Goal: Find specific page/section: Find specific page/section

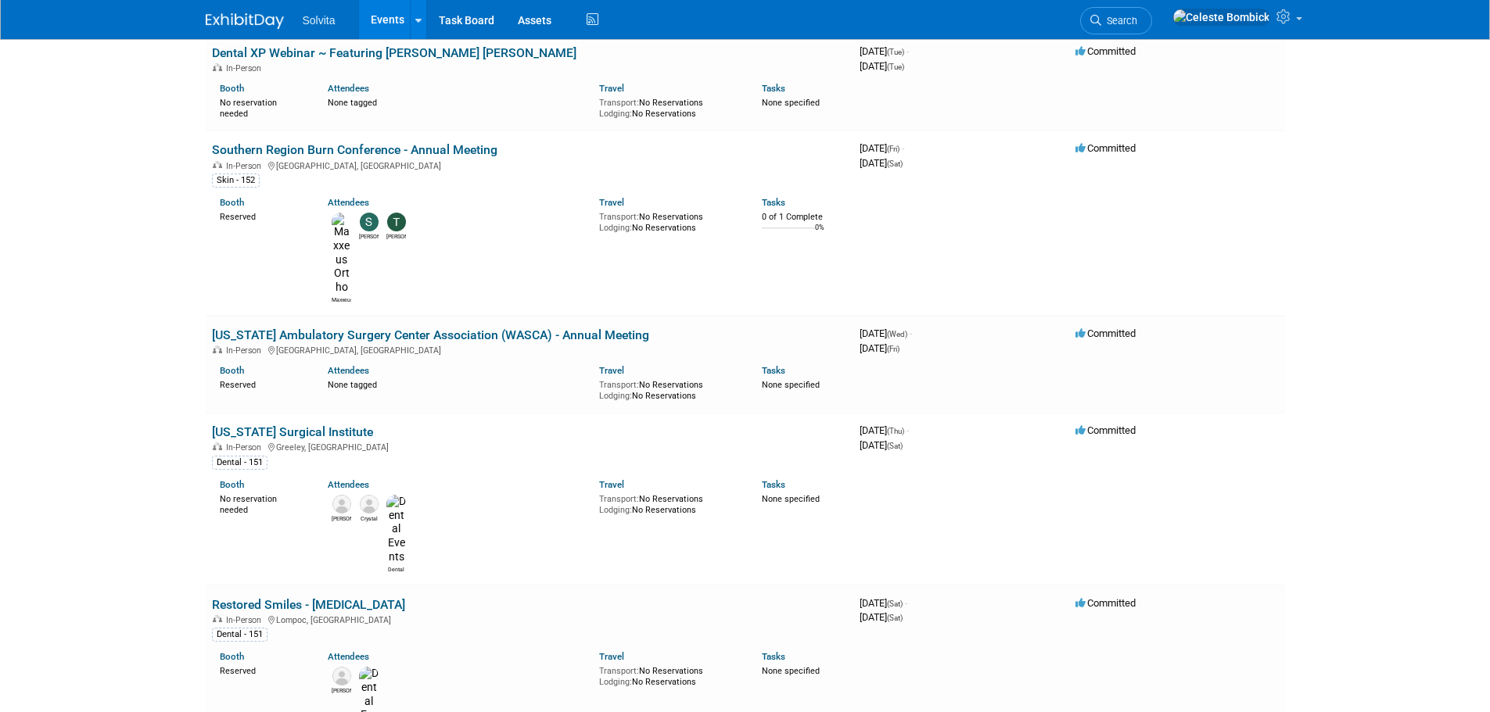
scroll to position [2033, 0]
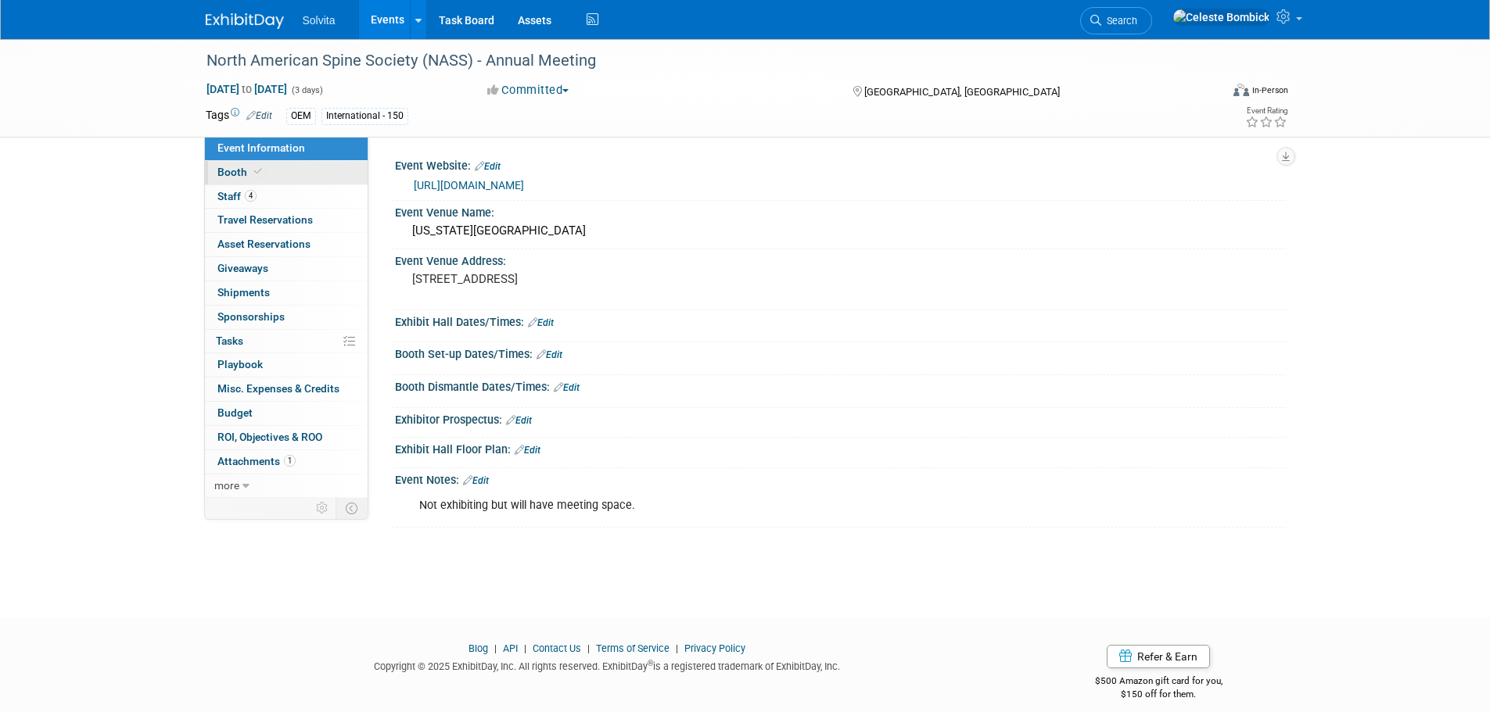
drag, startPoint x: 264, startPoint y: 166, endPoint x: 277, endPoint y: 170, distance: 13.1
click at [264, 166] on link "Booth" at bounding box center [286, 172] width 163 height 23
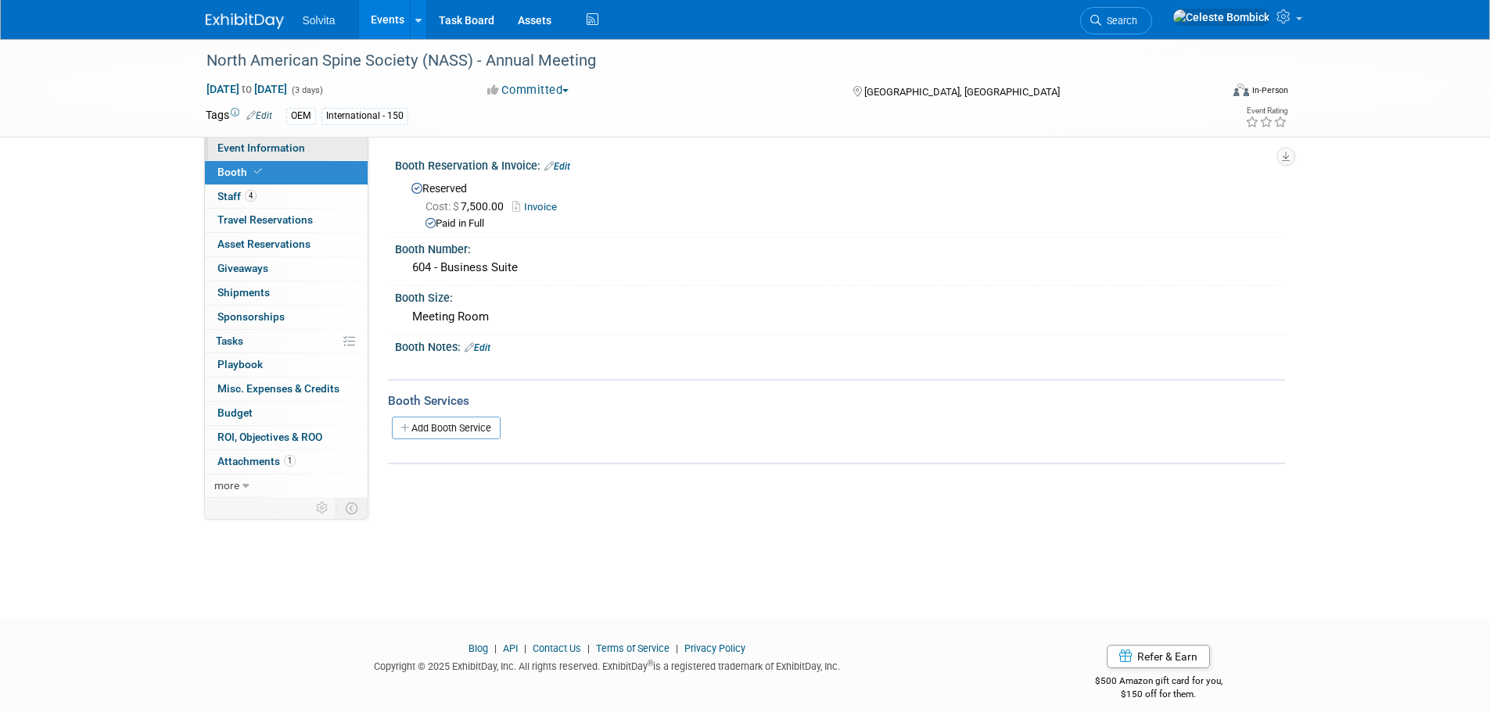
click at [253, 147] on span "Event Information" at bounding box center [261, 148] width 88 height 13
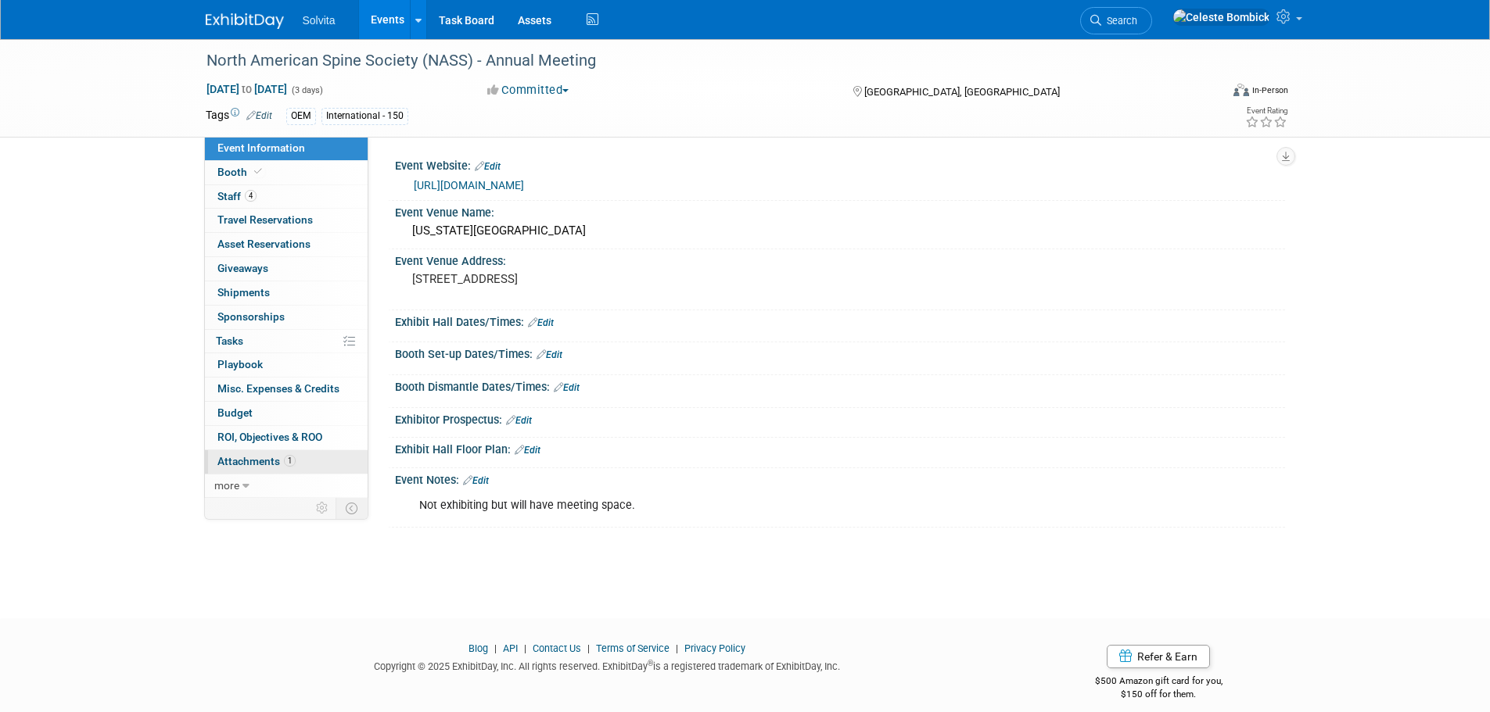
click at [246, 456] on span "Attachments 1" at bounding box center [256, 461] width 78 height 13
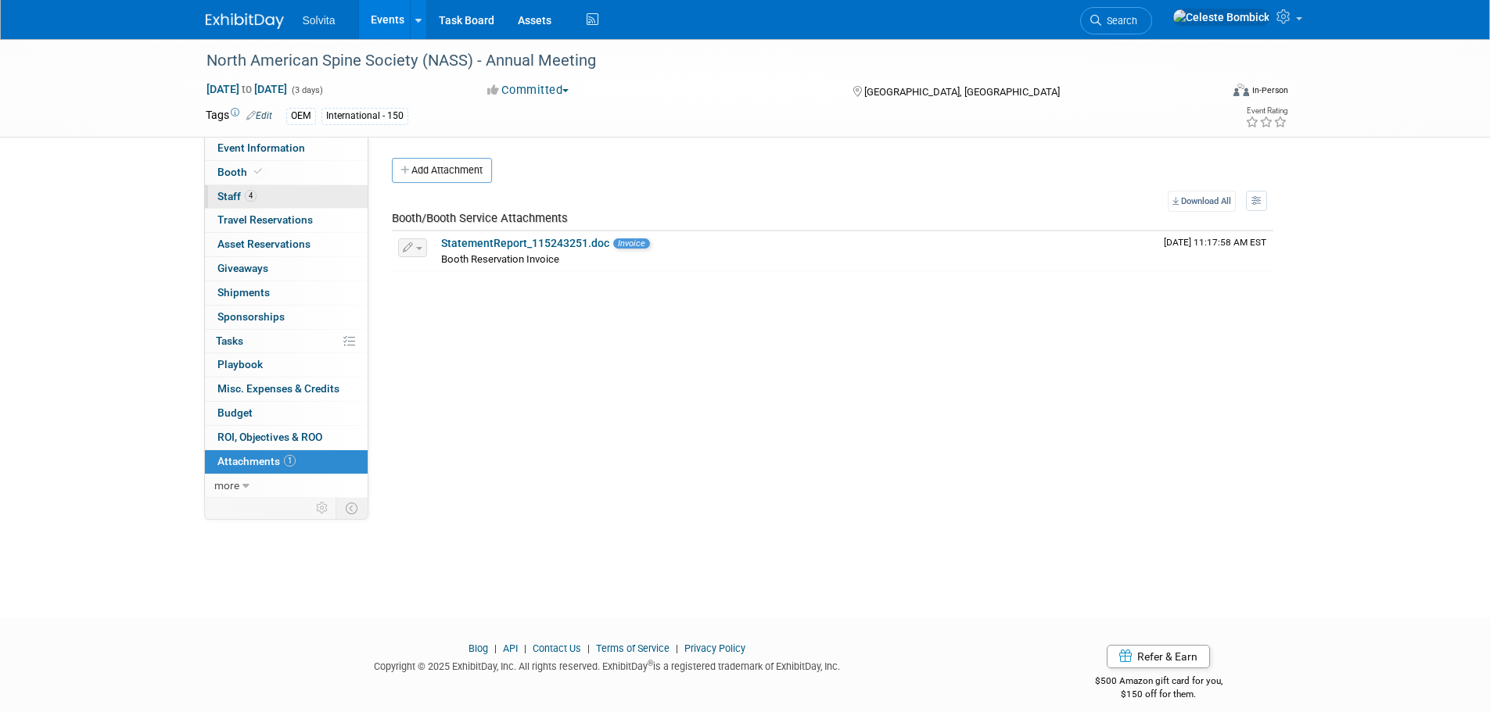
click at [241, 194] on span "Staff 4" at bounding box center [236, 196] width 39 height 13
